Goal: Information Seeking & Learning: Learn about a topic

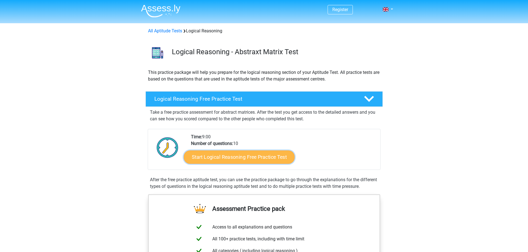
click at [253, 156] on link "Start Logical Reasoning Free Practice Test" at bounding box center [239, 156] width 111 height 13
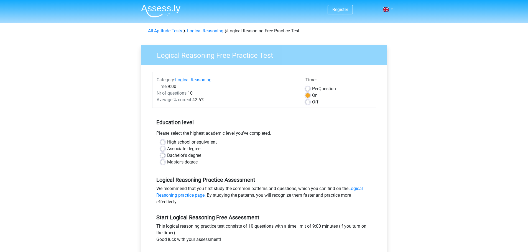
click at [177, 156] on label "Bachelor's degree" at bounding box center [184, 155] width 34 height 7
click at [165, 156] on input "Bachelor's degree" at bounding box center [162, 155] width 4 height 6
radio input "true"
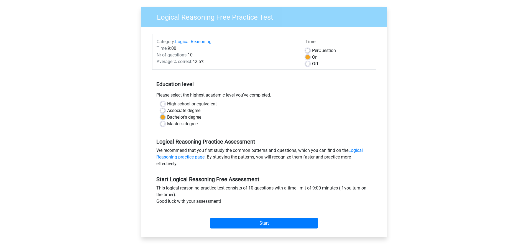
scroll to position [83, 0]
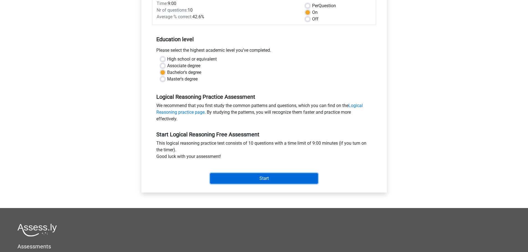
click at [276, 180] on input "Start" at bounding box center [264, 178] width 108 height 11
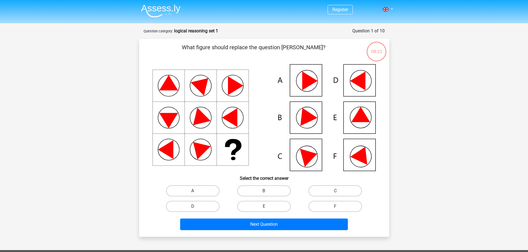
click at [306, 120] on icon at bounding box center [306, 115] width 24 height 22
click at [305, 116] on icon at bounding box center [306, 115] width 24 height 22
click at [266, 187] on label "B" at bounding box center [263, 191] width 53 height 11
click at [266, 191] on input "B" at bounding box center [266, 193] width 4 height 4
radio input "true"
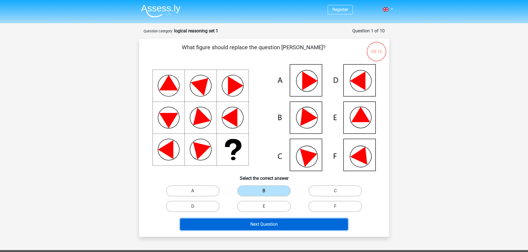
click at [269, 223] on button "Next Question" at bounding box center [264, 225] width 168 height 12
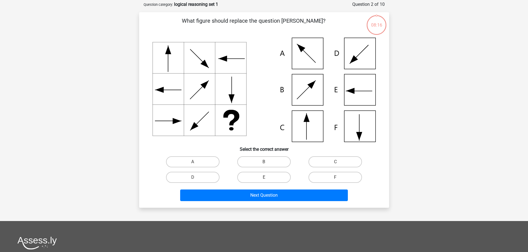
scroll to position [28, 0]
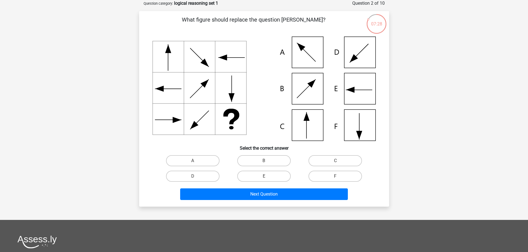
click at [310, 123] on icon at bounding box center [263, 89] width 223 height 104
click at [334, 161] on label "C" at bounding box center [334, 160] width 53 height 11
click at [335, 161] on input "C" at bounding box center [337, 163] width 4 height 4
radio input "true"
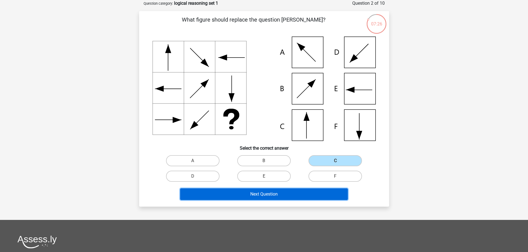
click at [274, 189] on button "Next Question" at bounding box center [264, 195] width 168 height 12
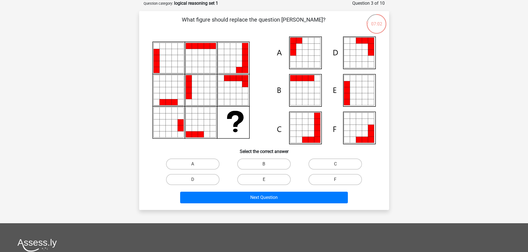
click at [360, 89] on icon at bounding box center [359, 90] width 6 height 6
click at [276, 181] on label "E" at bounding box center [263, 179] width 53 height 11
click at [267, 181] on input "E" at bounding box center [266, 182] width 4 height 4
radio input "true"
click at [196, 163] on label "A" at bounding box center [192, 164] width 53 height 11
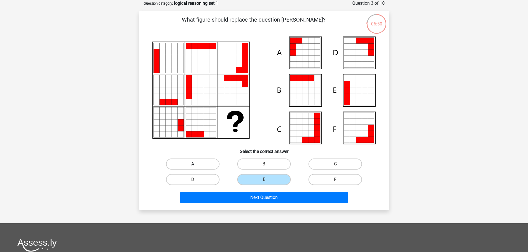
click at [196, 164] on input "A" at bounding box center [194, 166] width 4 height 4
radio input "true"
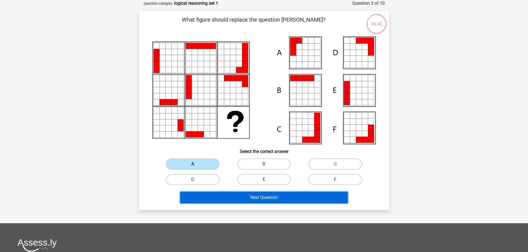
click at [267, 196] on button "Next Question" at bounding box center [264, 198] width 168 height 12
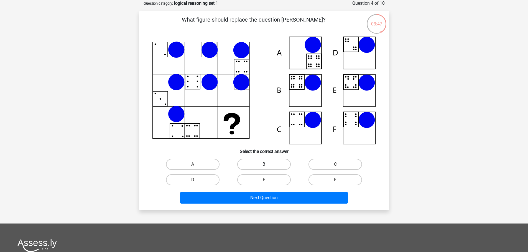
click at [272, 163] on label "B" at bounding box center [263, 164] width 53 height 11
click at [267, 164] on input "B" at bounding box center [266, 166] width 4 height 4
radio input "true"
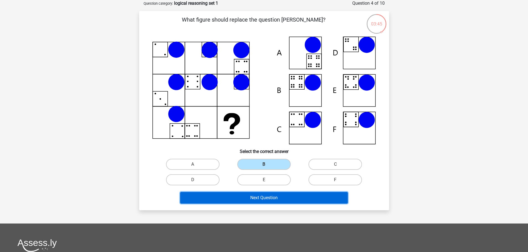
click at [261, 199] on button "Next Question" at bounding box center [264, 198] width 168 height 12
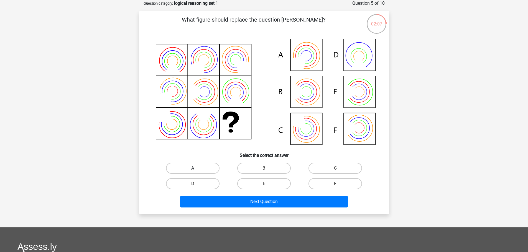
click at [208, 169] on label "A" at bounding box center [192, 168] width 53 height 11
click at [196, 169] on input "A" at bounding box center [194, 170] width 4 height 4
radio input "true"
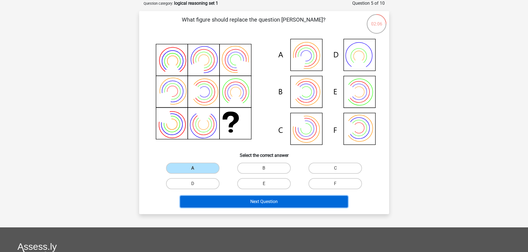
click at [245, 203] on button "Next Question" at bounding box center [264, 202] width 168 height 12
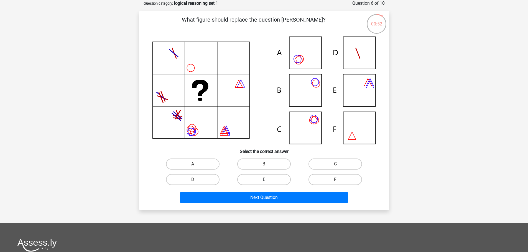
click at [275, 182] on label "E" at bounding box center [263, 179] width 53 height 11
click at [267, 182] on input "E" at bounding box center [266, 182] width 4 height 4
radio input "true"
click at [331, 163] on label "C" at bounding box center [334, 164] width 53 height 11
click at [335, 164] on input "C" at bounding box center [337, 166] width 4 height 4
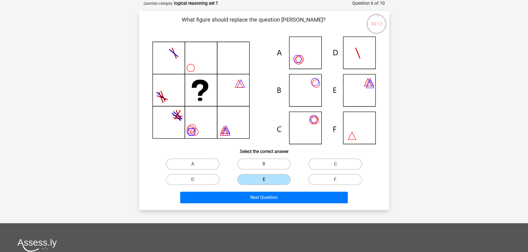
radio input "true"
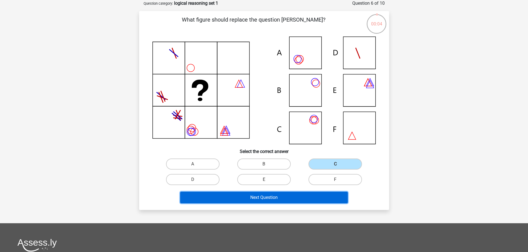
click at [256, 197] on button "Next Question" at bounding box center [264, 198] width 168 height 12
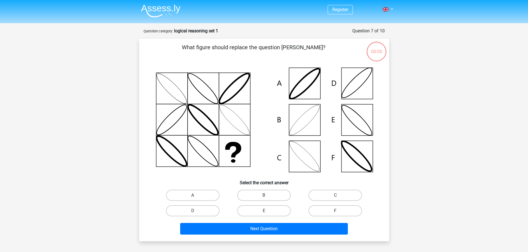
scroll to position [28, 0]
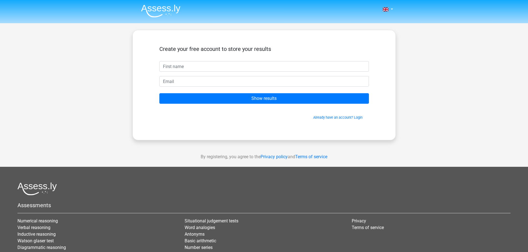
click at [238, 70] on input "text" at bounding box center [263, 66] width 209 height 11
